Goal: Answer question/provide support

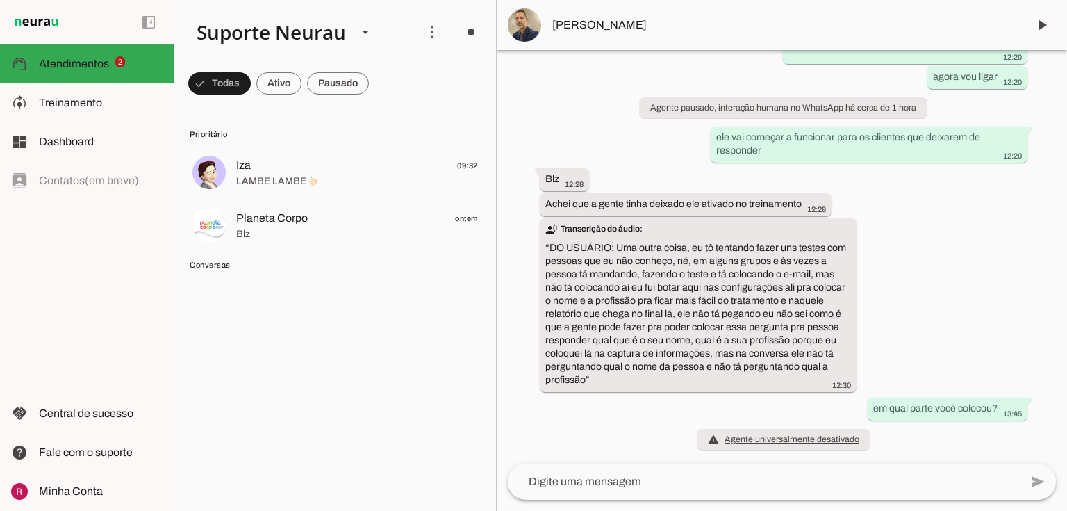
scroll to position [3262, 0]
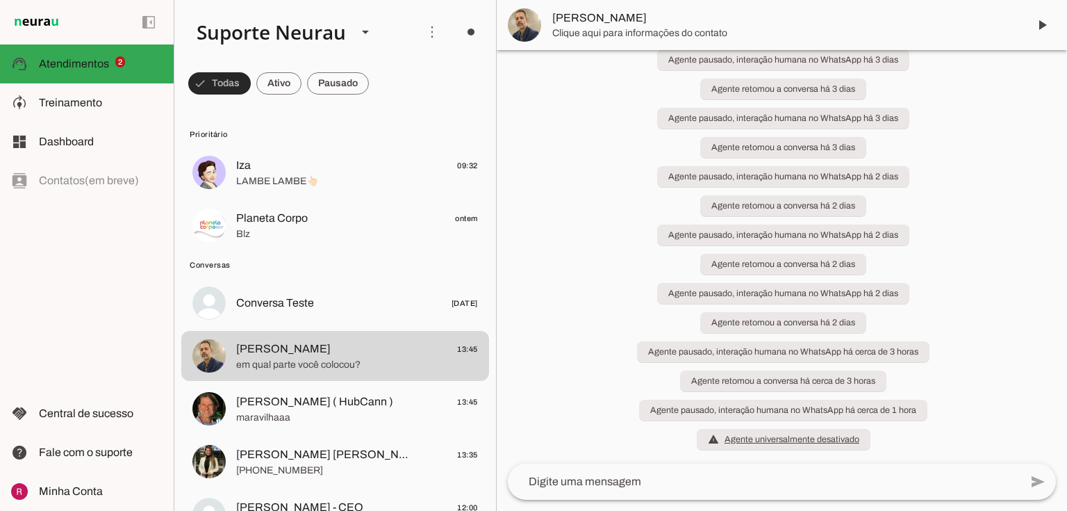
click at [215, 87] on span at bounding box center [219, 83] width 63 height 33
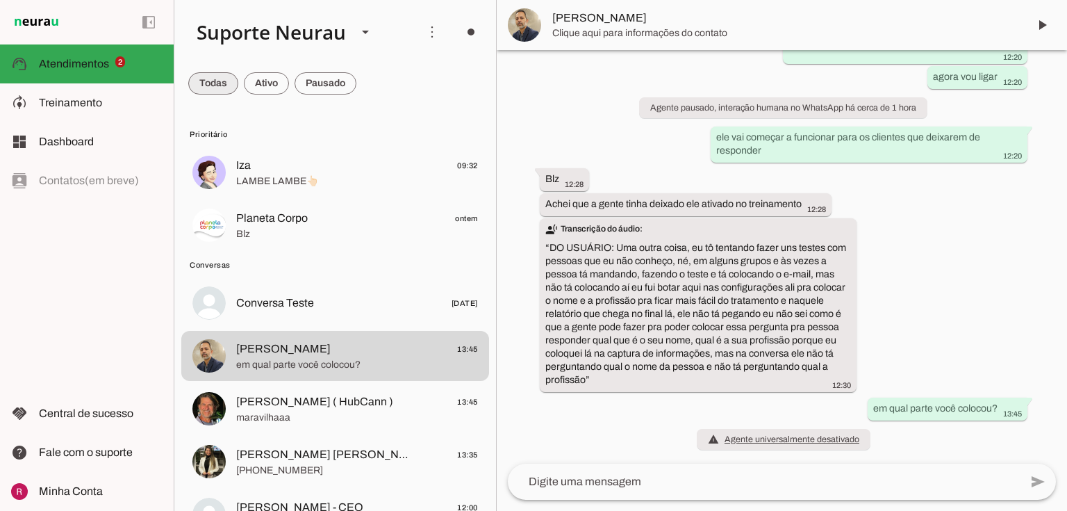
click at [216, 91] on span at bounding box center [213, 83] width 50 height 33
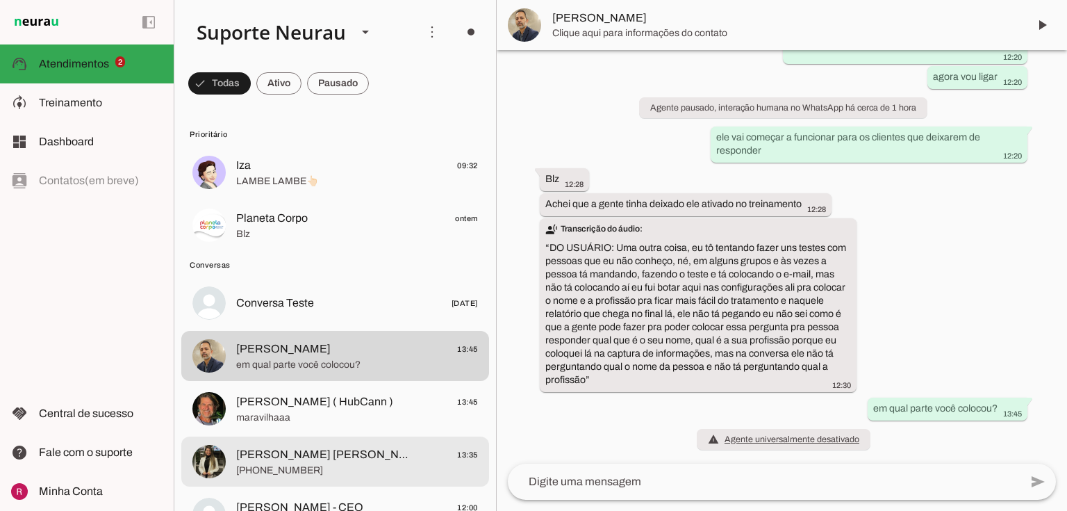
click at [256, 461] on span "[PERSON_NAME] [PERSON_NAME]" at bounding box center [323, 454] width 174 height 17
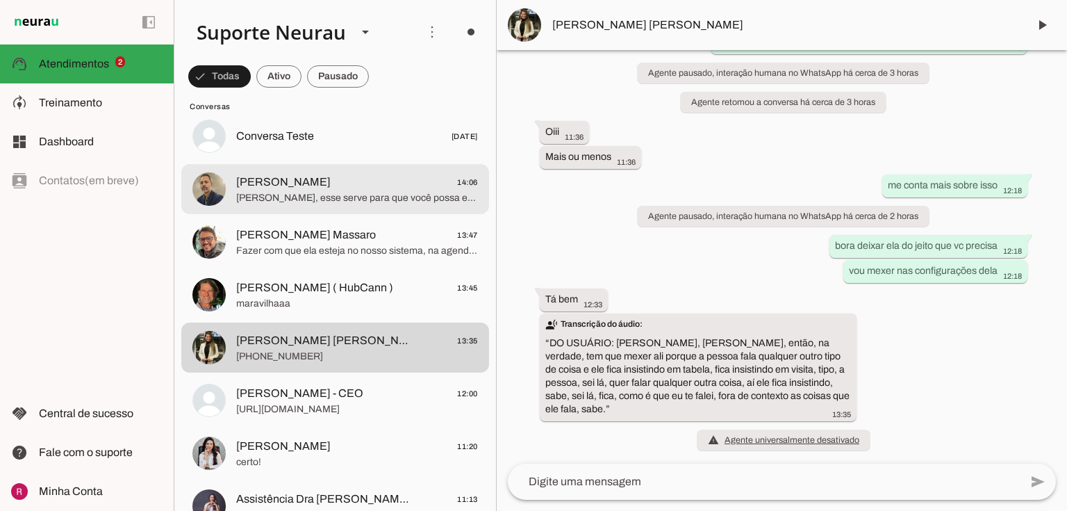
scroll to position [167, 0]
click at [274, 182] on span "[PERSON_NAME]" at bounding box center [283, 182] width 94 height 17
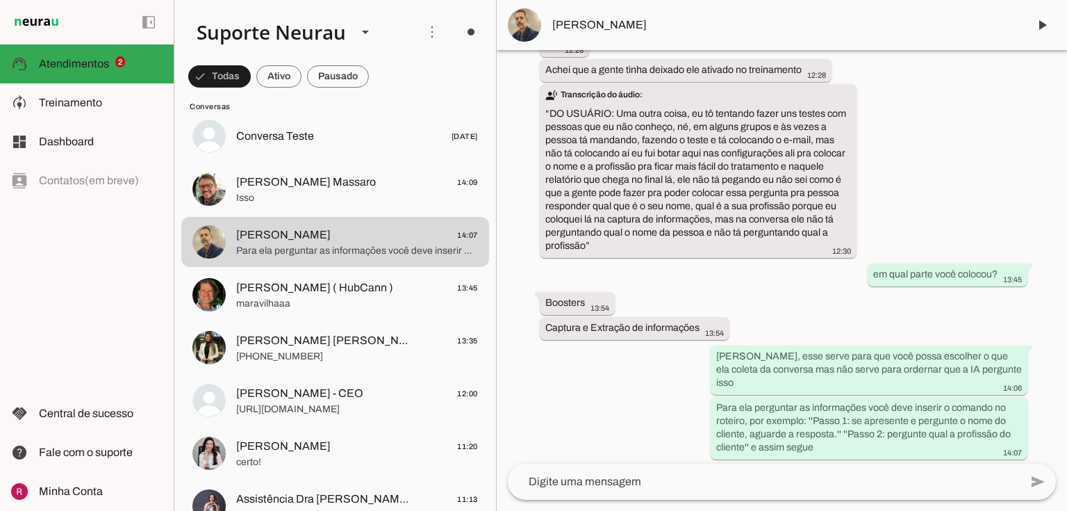
scroll to position [3423, 0]
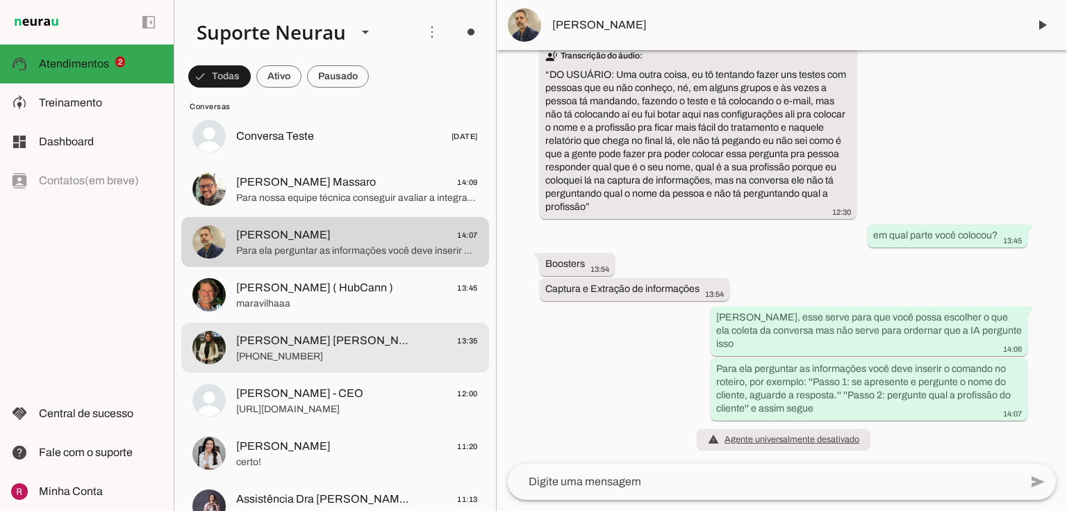
click at [297, 347] on span "[PERSON_NAME] [PERSON_NAME]" at bounding box center [323, 340] width 174 height 17
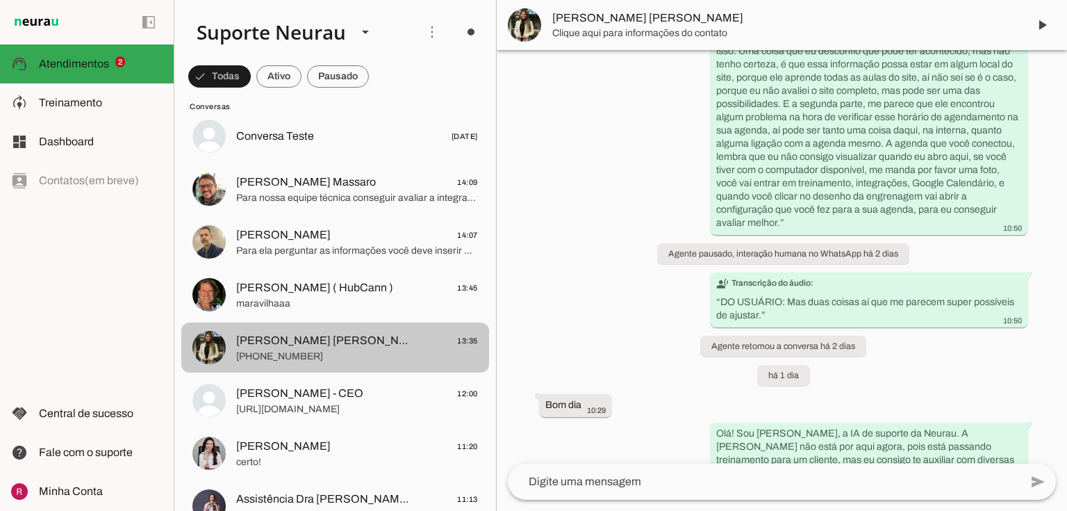
scroll to position [7600, 0]
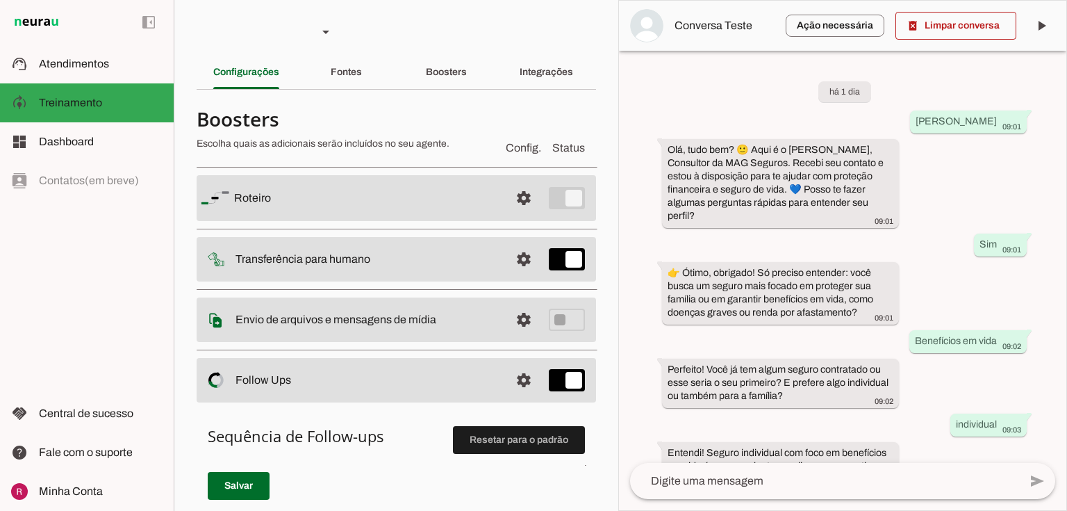
scroll to position [1128, 0]
